Goal: Task Accomplishment & Management: Manage account settings

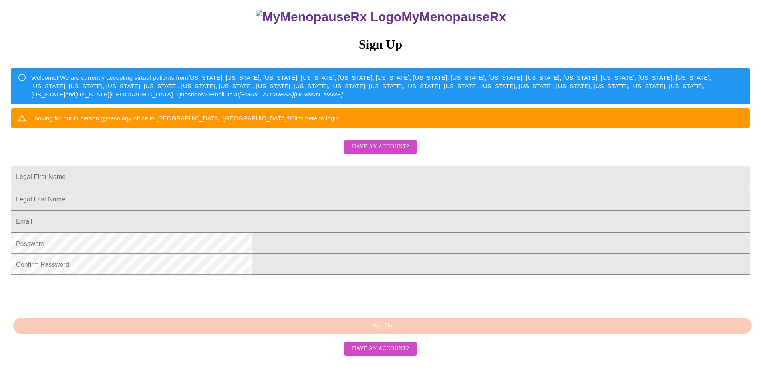
scroll to position [130, 0]
click at [407, 142] on span "Have an account?" at bounding box center [380, 147] width 57 height 10
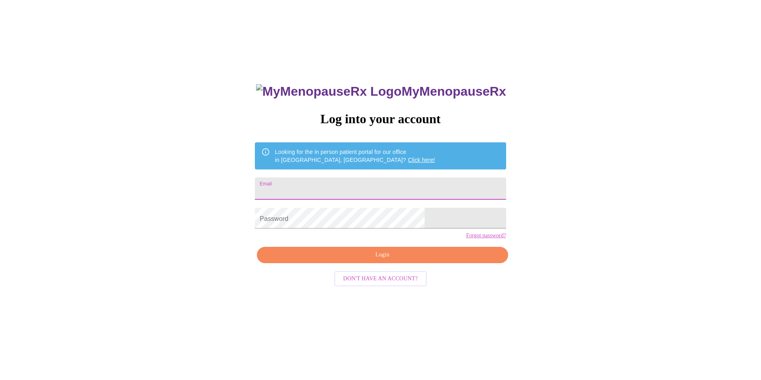
click at [327, 181] on input "Email" at bounding box center [380, 189] width 251 height 22
type input "tbwienke@gmail.com"
click at [372, 260] on span "Login" at bounding box center [382, 255] width 232 height 10
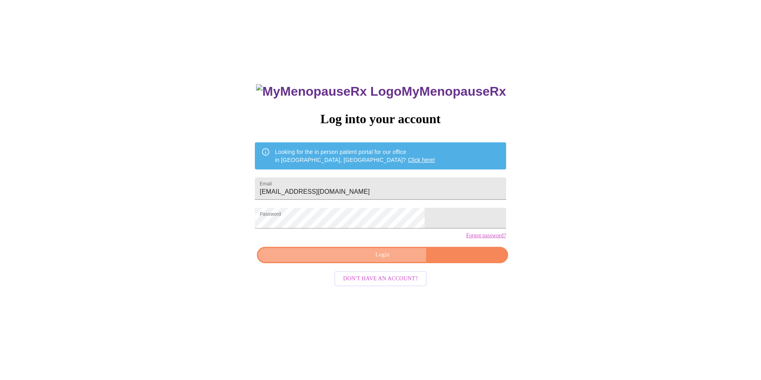
click at [365, 260] on span "Login" at bounding box center [382, 255] width 232 height 10
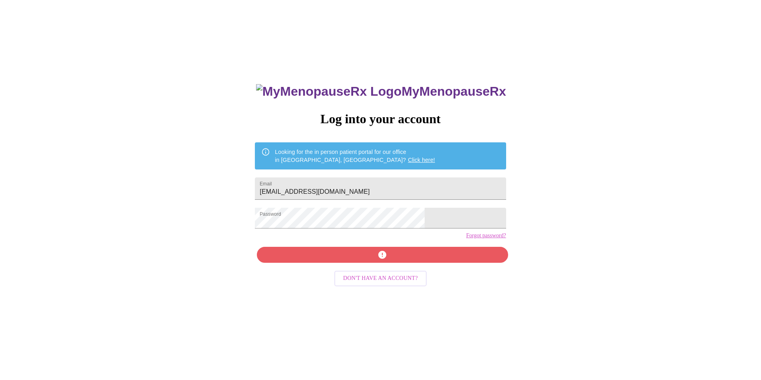
click at [466, 239] on link "Forgot password?" at bounding box center [486, 236] width 40 height 6
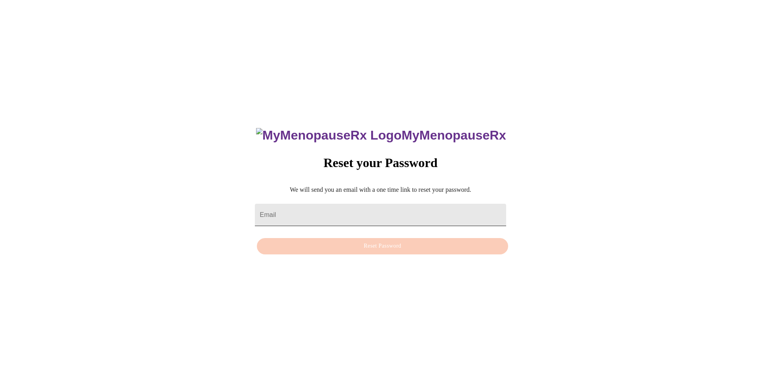
click at [295, 209] on input "Email" at bounding box center [380, 215] width 251 height 22
type input "tbwienke@gmail.com"
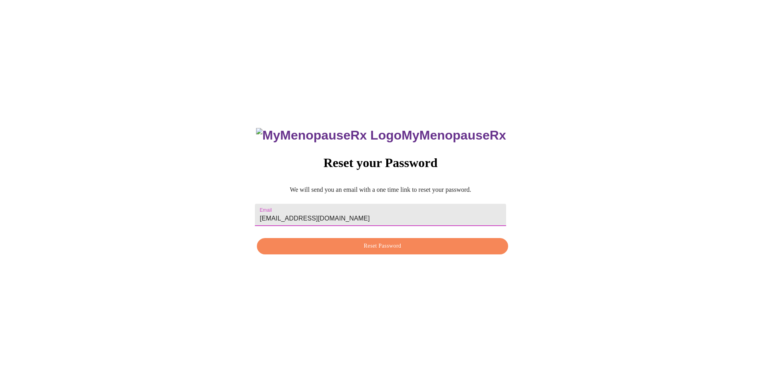
click at [392, 248] on span "Reset Password" at bounding box center [382, 247] width 232 height 10
